Goal: Task Accomplishment & Management: Manage account settings

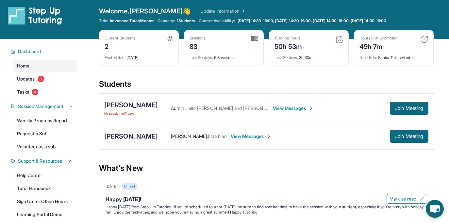
scroll to position [3, 0]
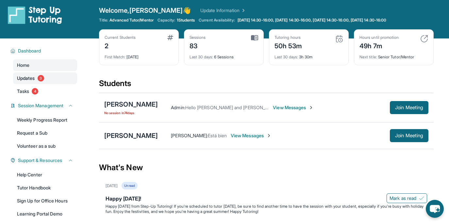
click at [35, 79] on span "Updates" at bounding box center [26, 78] width 18 height 7
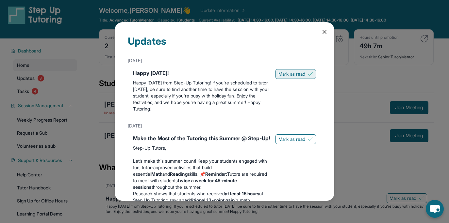
click at [305, 73] on button "Mark as read" at bounding box center [295, 74] width 40 height 10
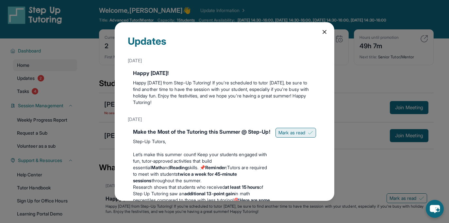
click at [288, 133] on span "Mark as read" at bounding box center [291, 133] width 27 height 7
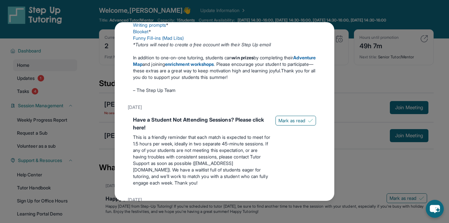
scroll to position [248, 0]
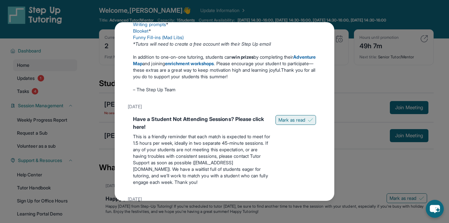
click at [290, 123] on span "Mark as read" at bounding box center [291, 120] width 27 height 7
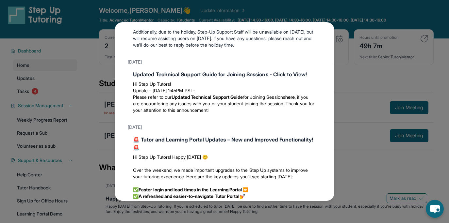
scroll to position [557, 0]
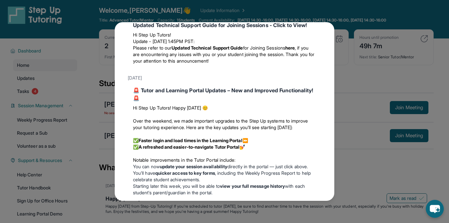
click at [72, 73] on div "Updates [DATE] Happy [DATE]! Happy [DATE] from Step-Up Tutoring! If you're sche…" at bounding box center [224, 111] width 449 height 223
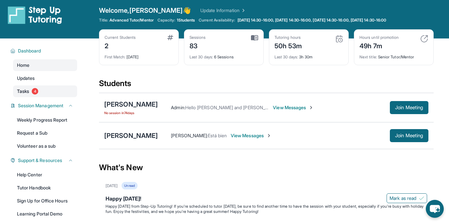
click at [30, 91] on link "Tasks 4" at bounding box center [45, 92] width 64 height 12
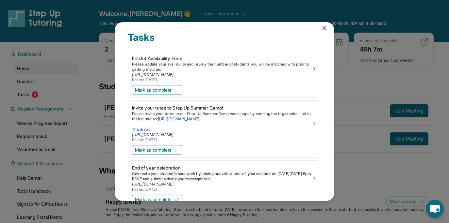
scroll to position [4, 0]
click at [174, 89] on button "Mark as complete" at bounding box center [157, 90] width 50 height 10
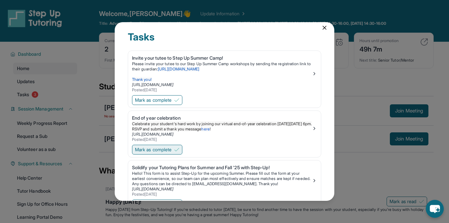
click at [166, 151] on span "Mark as complete" at bounding box center [153, 150] width 37 height 7
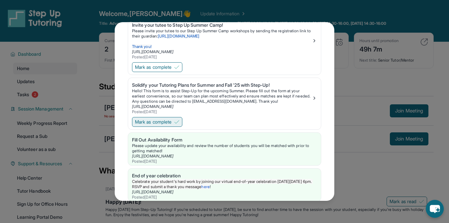
scroll to position [54, 0]
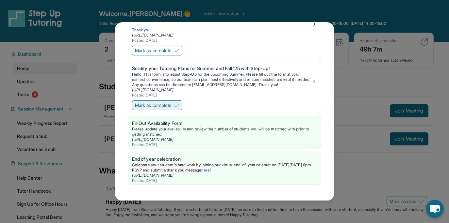
click at [169, 104] on span "Mark as complete" at bounding box center [153, 105] width 37 height 7
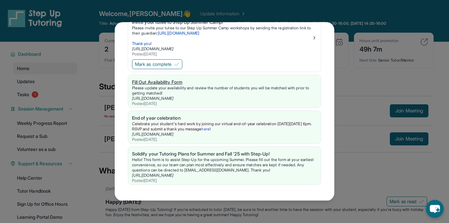
scroll to position [0, 0]
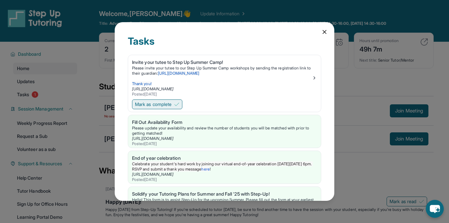
click at [171, 102] on span "Mark as complete" at bounding box center [153, 104] width 37 height 7
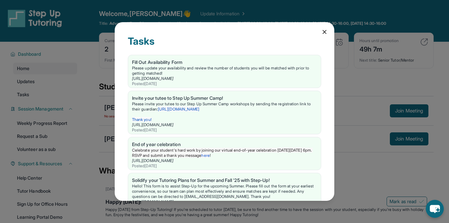
click at [325, 32] on icon at bounding box center [324, 31] width 3 height 3
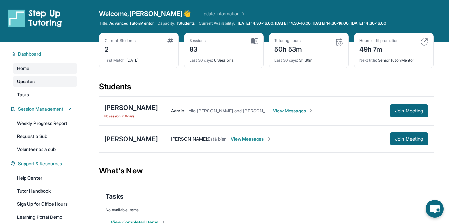
click at [42, 78] on link "Updates" at bounding box center [45, 82] width 64 height 12
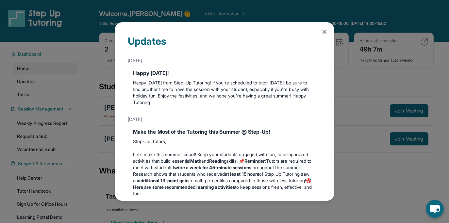
click at [328, 34] on div "Updates [DATE] Happy [DATE]! Happy [DATE] from Step-Up Tutoring! If you're sche…" at bounding box center [224, 111] width 219 height 179
click at [324, 30] on icon at bounding box center [324, 32] width 7 height 7
